Goal: Task Accomplishment & Management: Use online tool/utility

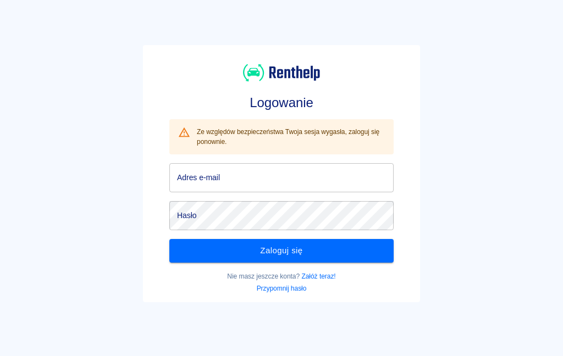
click at [320, 185] on input "Adres e-mail" at bounding box center [281, 177] width 224 height 29
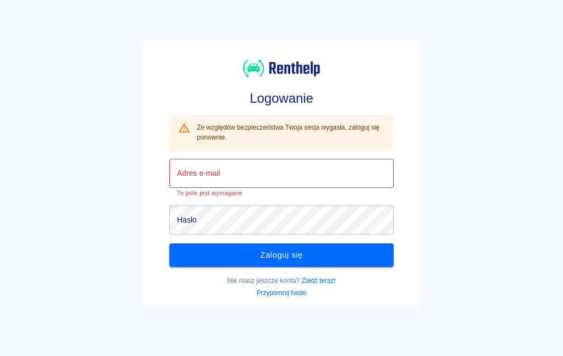
click at [363, 171] on input "Adres e-mail" at bounding box center [281, 173] width 224 height 29
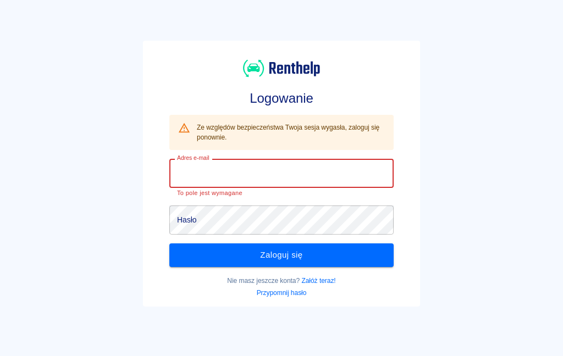
type input "[EMAIL_ADDRESS][DOMAIN_NAME]"
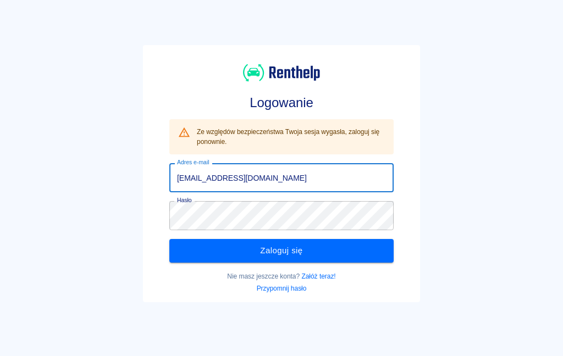
click at [345, 249] on button "Zaloguj się" at bounding box center [281, 250] width 224 height 23
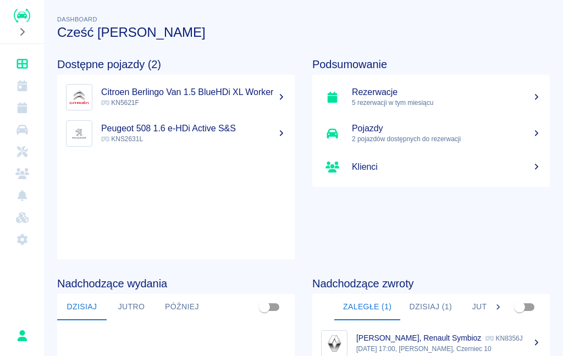
click at [503, 94] on h5 "Rezerwacje" at bounding box center [446, 92] width 189 height 11
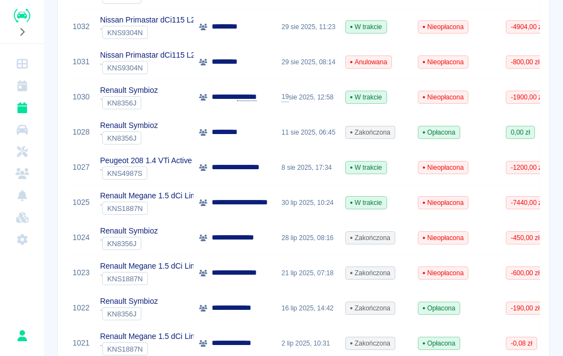
scroll to position [230, 0]
click at [116, 165] on p "Peugeot 208 1.4 VTi Active" at bounding box center [146, 160] width 92 height 12
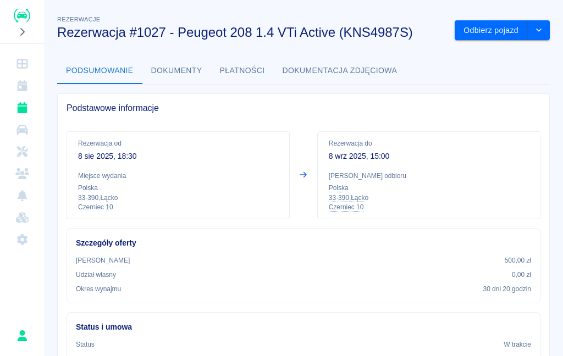
click at [547, 29] on button "drop-down" at bounding box center [539, 30] width 22 height 20
click at [467, 126] on div "Rezerwacja od [DATE] 18:30 Miejsce wydania Polska 33-390 , Łącko Czerniec 10 Re…" at bounding box center [299, 171] width 482 height 97
click at [490, 30] on button "Odbierz pojazd" at bounding box center [490, 30] width 73 height 20
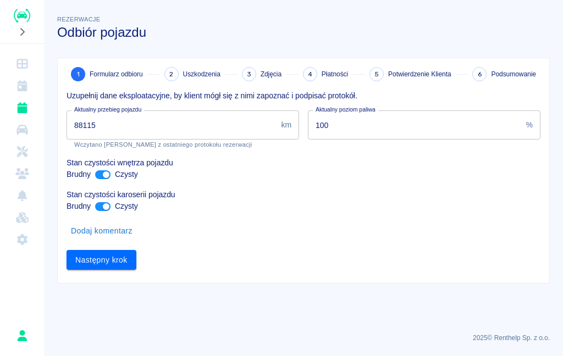
click at [188, 118] on input "88115" at bounding box center [171, 124] width 210 height 29
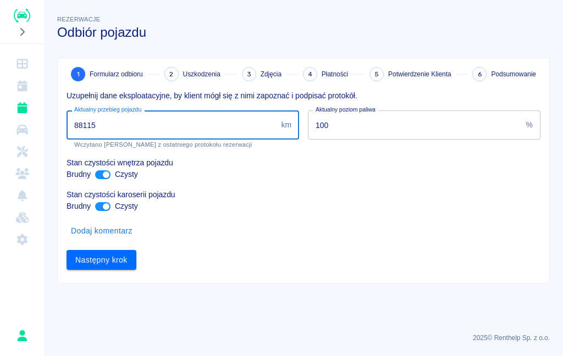
click at [134, 123] on input "88115" at bounding box center [171, 124] width 210 height 29
type input "88763"
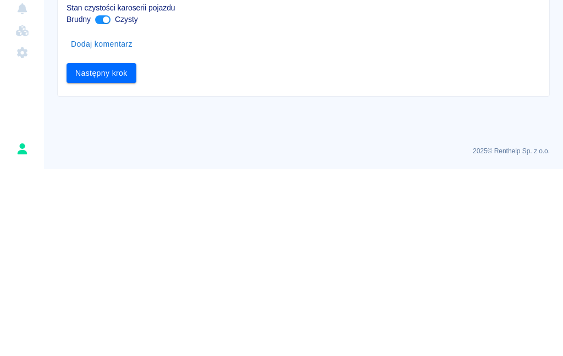
click at [119, 250] on button "Następny krok" at bounding box center [101, 260] width 70 height 20
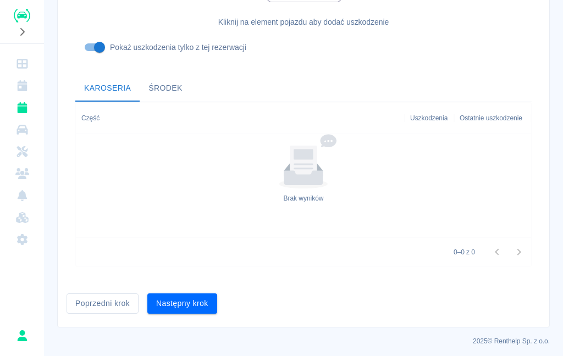
scroll to position [356, 0]
click at [188, 298] on button "Następny krok" at bounding box center [182, 304] width 70 height 20
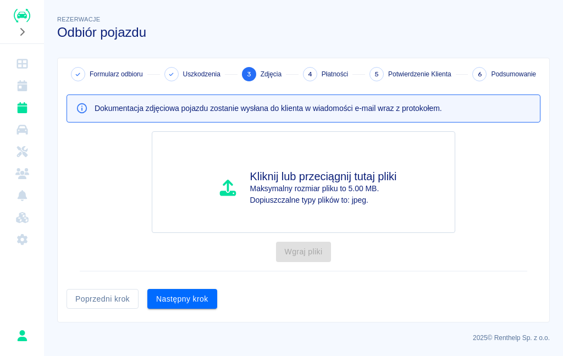
scroll to position [0, 0]
click at [193, 298] on button "Następny krok" at bounding box center [182, 299] width 70 height 20
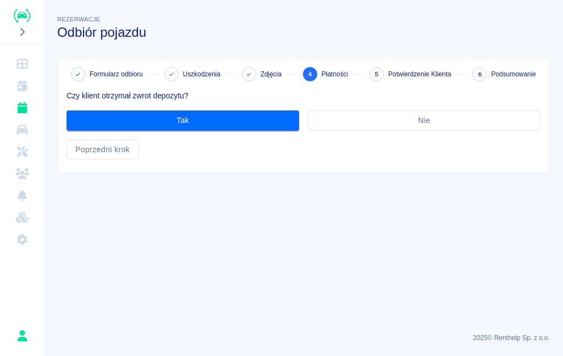
click at [110, 151] on button "Poprzedni krok" at bounding box center [102, 150] width 72 height 20
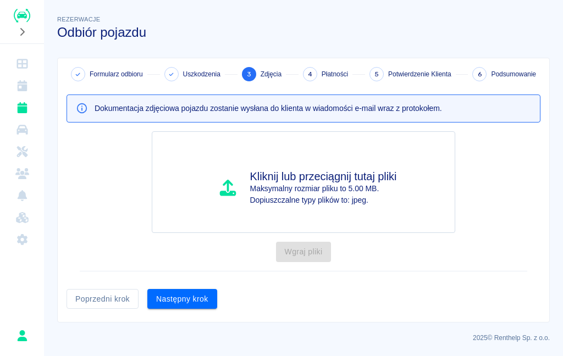
click at [109, 302] on button "Poprzedni krok" at bounding box center [102, 299] width 72 height 20
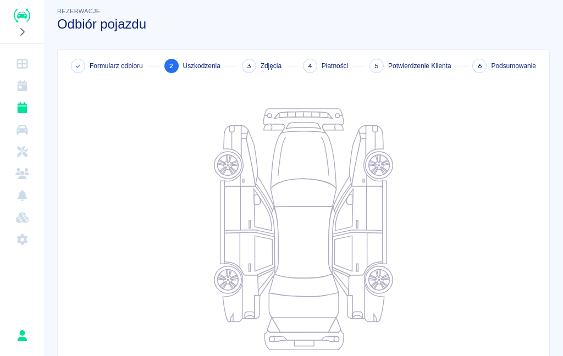
scroll to position [9, 0]
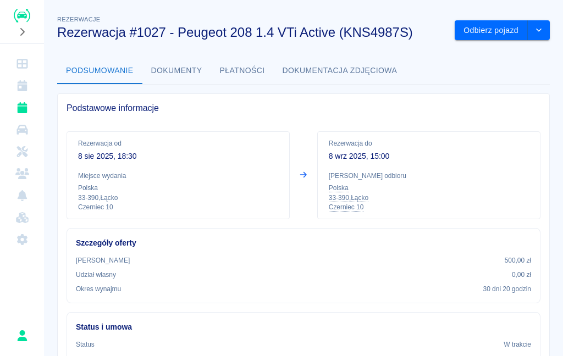
click at [497, 30] on button "Odbierz pojazd" at bounding box center [490, 30] width 73 height 20
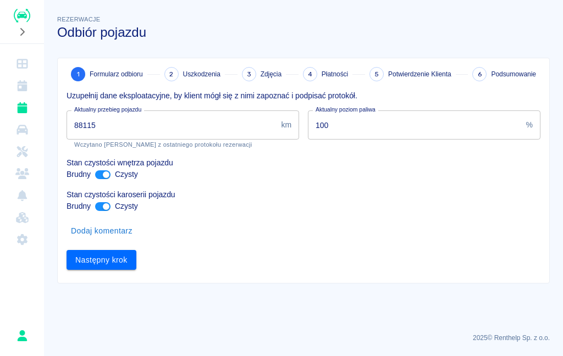
click at [127, 129] on input "88115" at bounding box center [171, 124] width 210 height 29
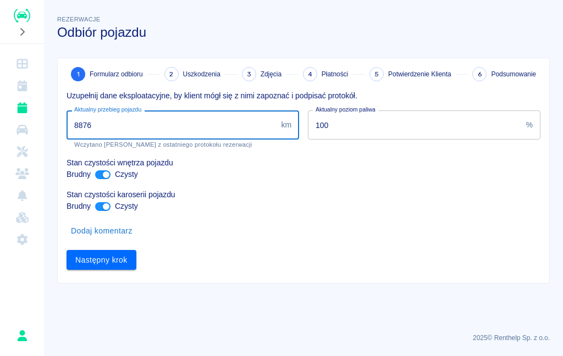
type input "88763"
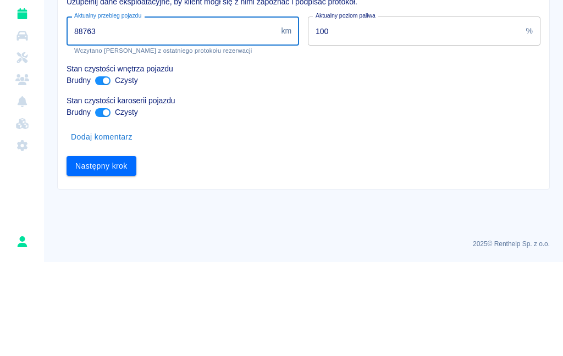
scroll to position [1, 0]
click at [106, 250] on button "Następny krok" at bounding box center [101, 260] width 70 height 20
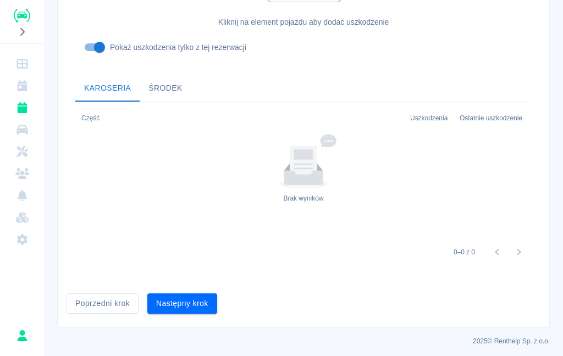
scroll to position [356, 0]
click at [190, 304] on button "Następny krok" at bounding box center [182, 304] width 70 height 20
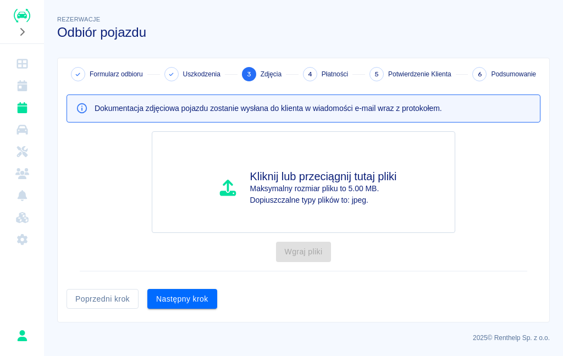
click at [196, 306] on button "Następny krok" at bounding box center [182, 299] width 70 height 20
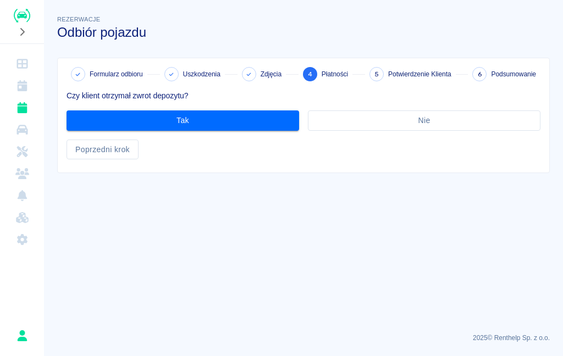
click at [264, 118] on button "Tak" at bounding box center [182, 120] width 232 height 20
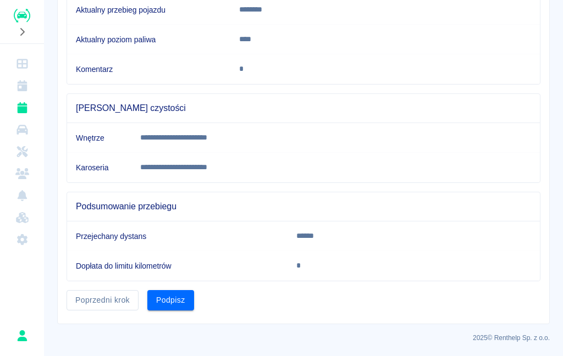
scroll to position [234, 0]
click at [173, 305] on button "Podpisz" at bounding box center [170, 301] width 47 height 20
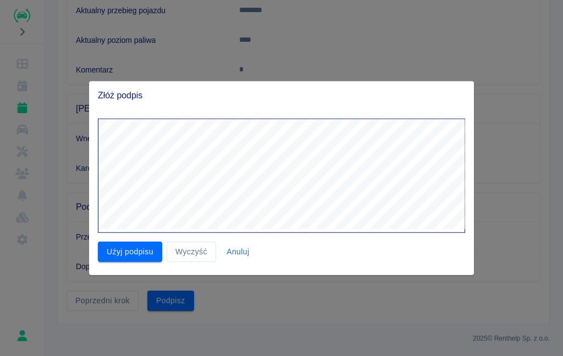
click at [134, 247] on button "Użyj podpisu" at bounding box center [130, 252] width 64 height 20
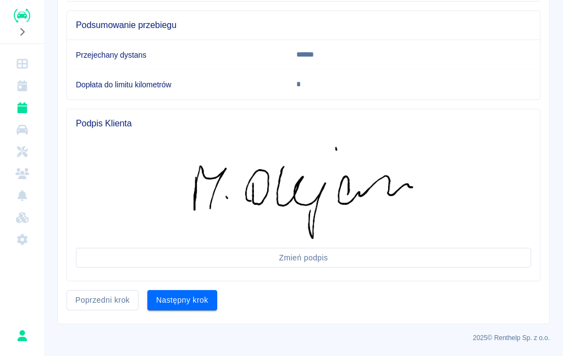
scroll to position [415, 0]
click at [197, 307] on button "Następny krok" at bounding box center [182, 301] width 70 height 20
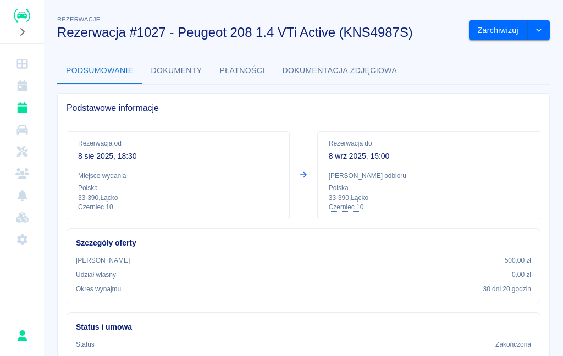
click at [545, 31] on button "drop-down" at bounding box center [539, 30] width 22 height 20
